Goal: Browse casually

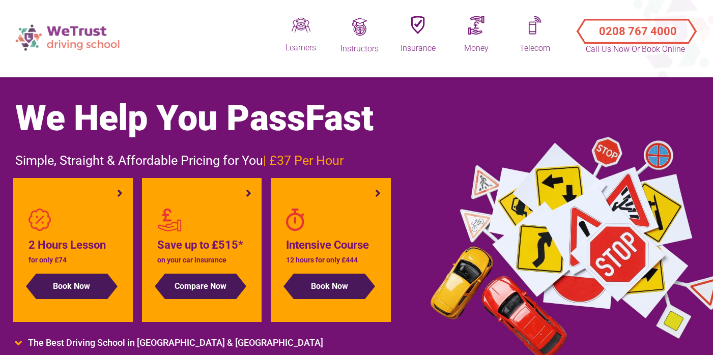
click at [66, 45] on img at bounding box center [68, 37] width 117 height 36
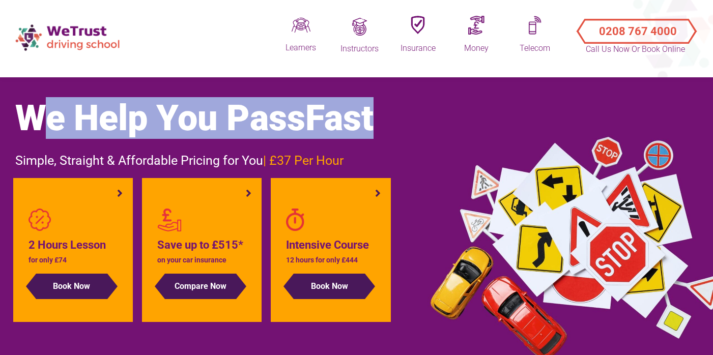
drag, startPoint x: 17, startPoint y: 118, endPoint x: 390, endPoint y: 128, distance: 372.9
click at [390, 128] on h1 "We Help You Pass Fast" at bounding box center [304, 118] width 579 height 41
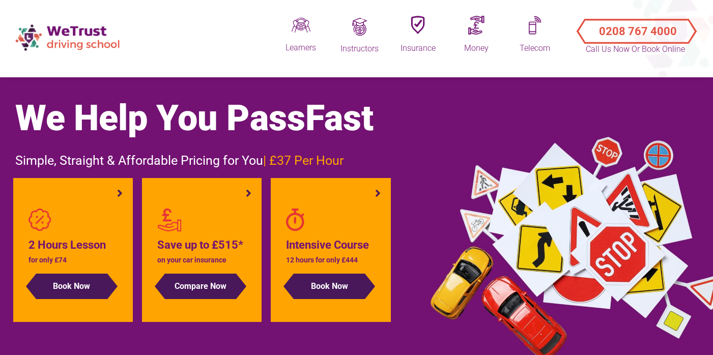
click at [393, 150] on div "We Help You Pass Fast Simple, Straight & Affordable Pricing for You | £37 Per H…" at bounding box center [305, 231] width 595 height 266
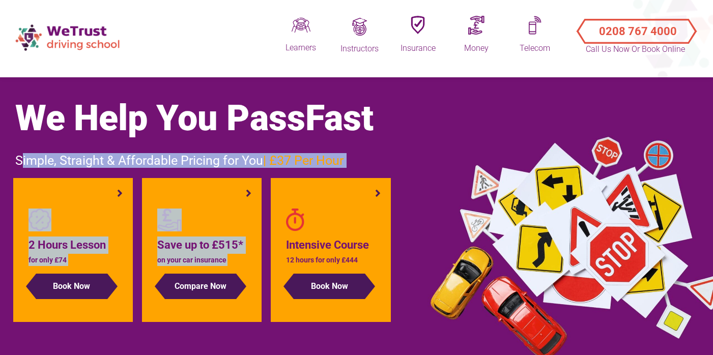
drag, startPoint x: 16, startPoint y: 161, endPoint x: 370, endPoint y: 171, distance: 354.0
click at [370, 171] on div "We Help You Pass Fast Simple, Straight & Affordable Pricing for You | £37 Per H…" at bounding box center [305, 231] width 595 height 266
click at [373, 170] on div "We Help You Pass Fast Simple, Straight & Affordable Pricing for You | £37 Per H…" at bounding box center [305, 231] width 595 height 266
